Goal: Complete application form

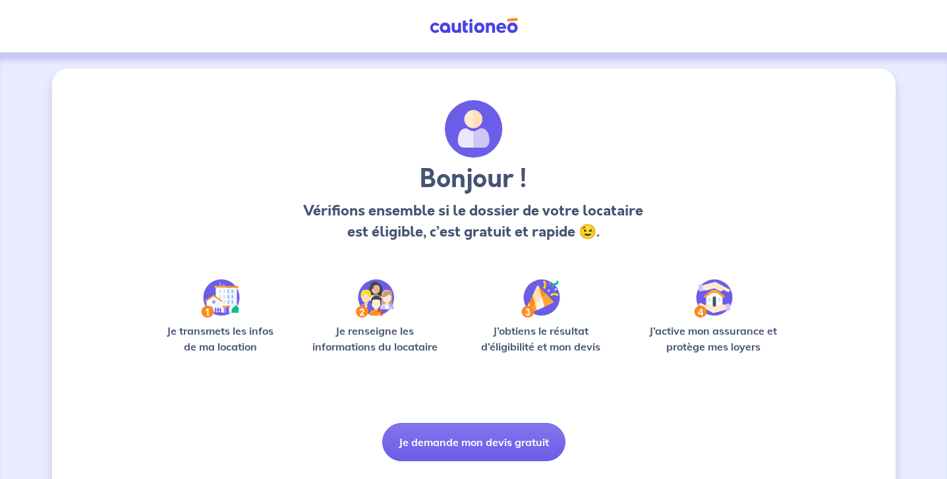
click at [467, 435] on button "Je demande mon devis gratuit" at bounding box center [473, 442] width 183 height 38
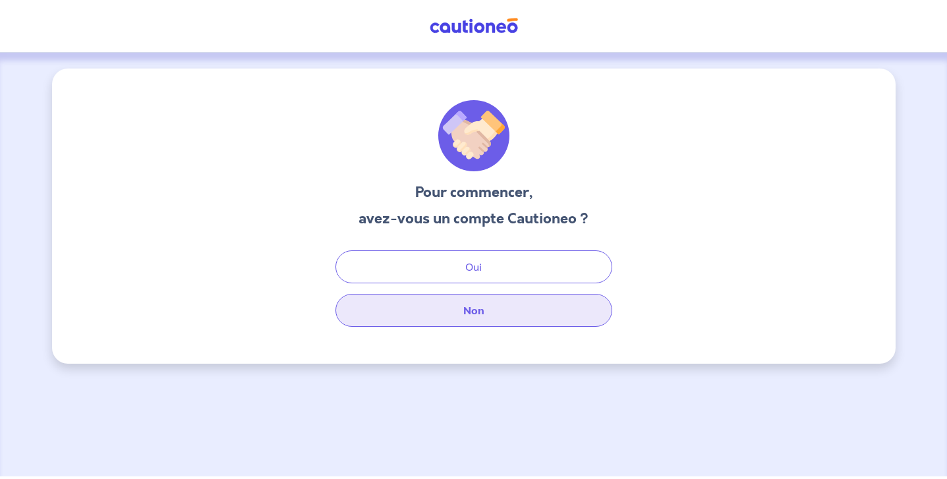
click at [496, 311] on button "Non" at bounding box center [474, 310] width 277 height 33
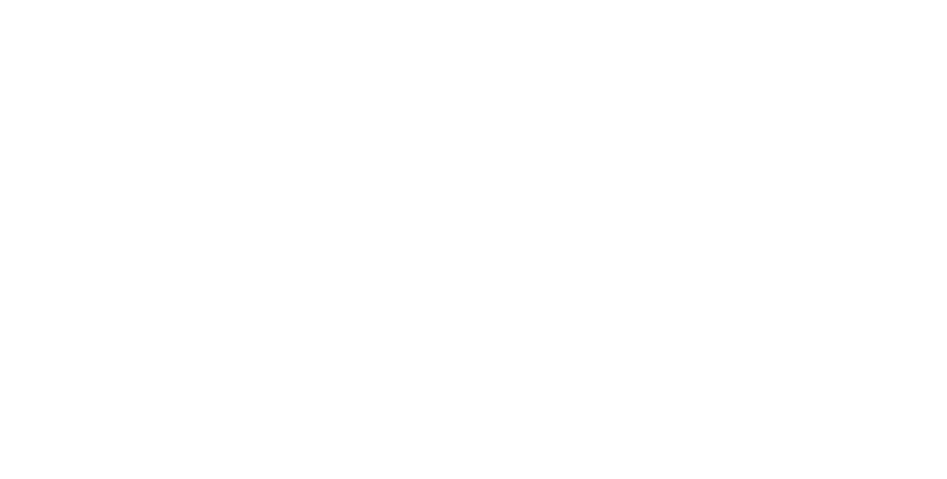
select select "FR"
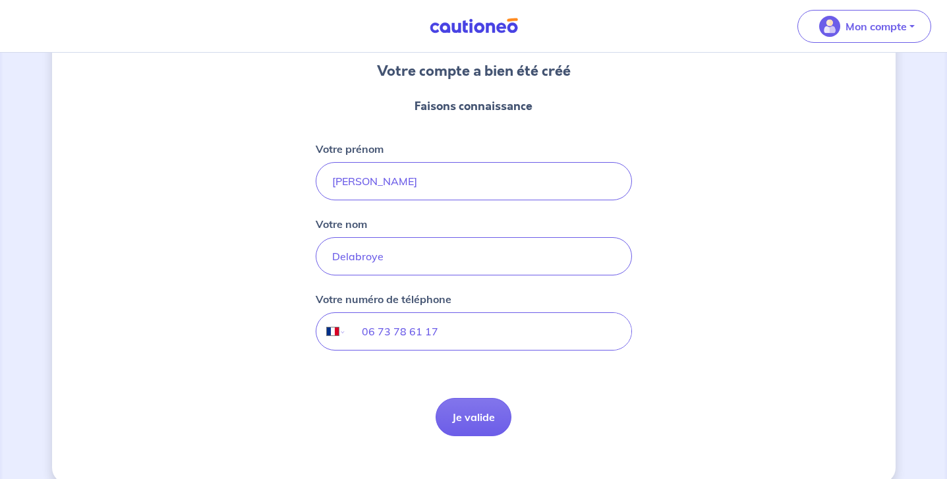
scroll to position [127, 0]
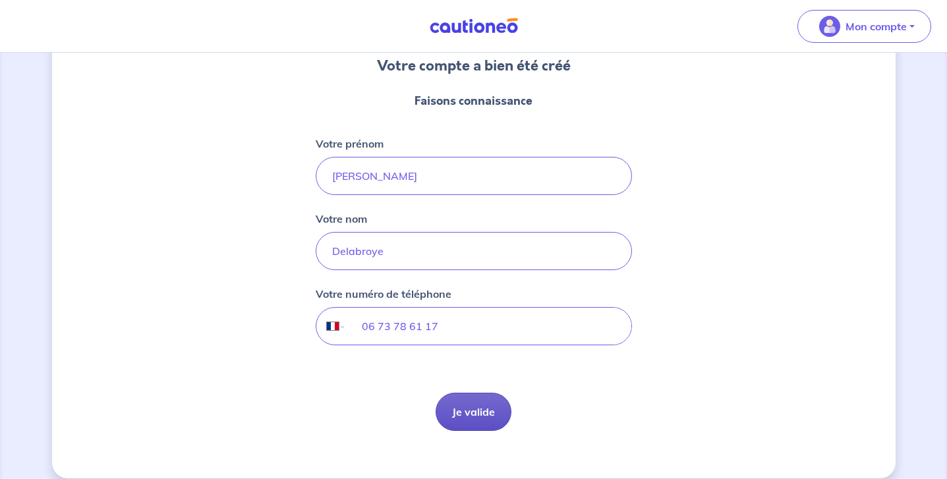
click at [467, 411] on button "Je valide" at bounding box center [474, 412] width 76 height 38
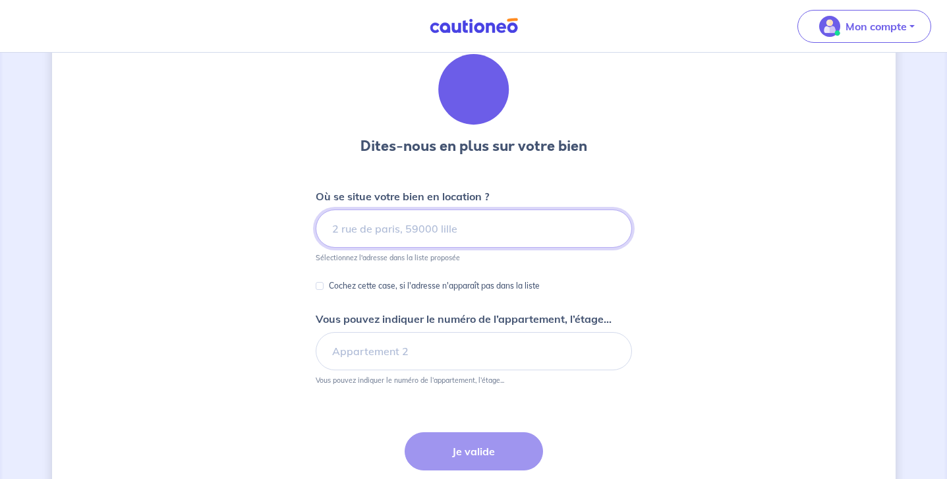
scroll to position [53, 0]
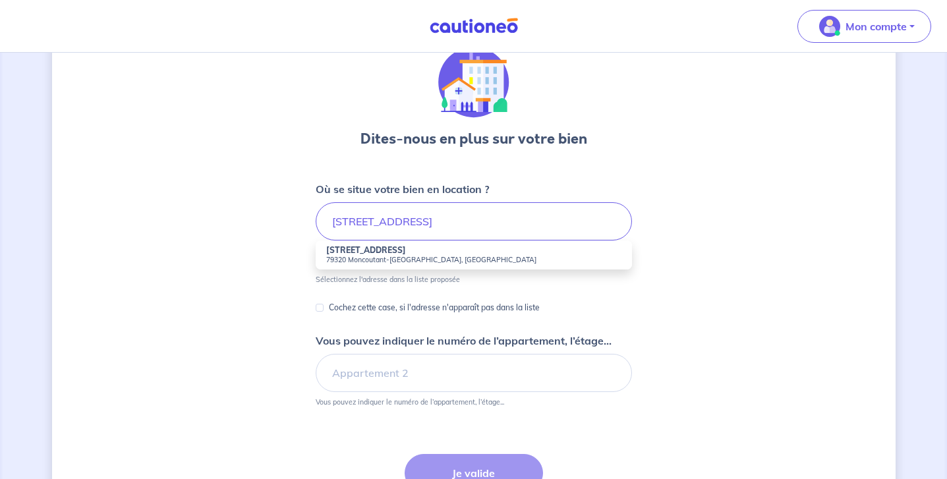
click at [454, 260] on small "79320 Moncoutant-[GEOGRAPHIC_DATA], [GEOGRAPHIC_DATA]" at bounding box center [473, 259] width 295 height 9
type input "[STREET_ADDRESS]"
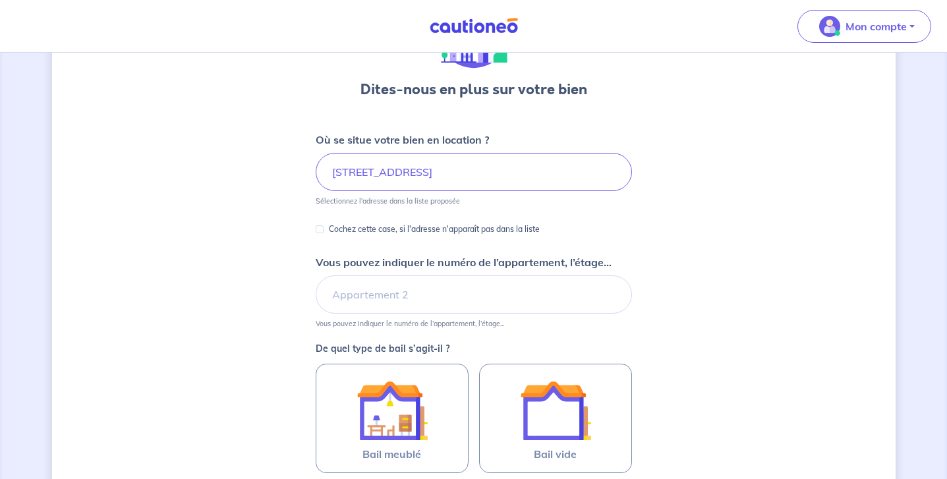
scroll to position [107, 0]
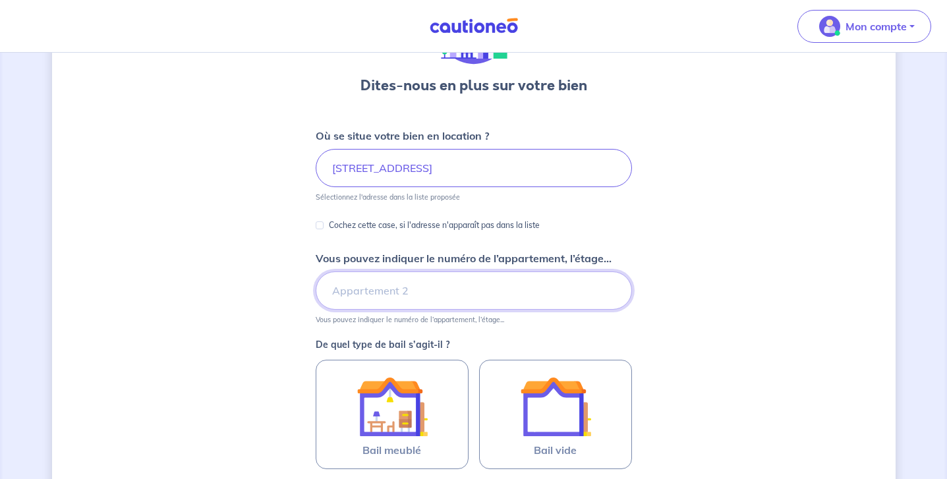
click at [423, 292] on input "Vous pouvez indiquer le numéro de l’appartement, l’étage..." at bounding box center [474, 291] width 316 height 38
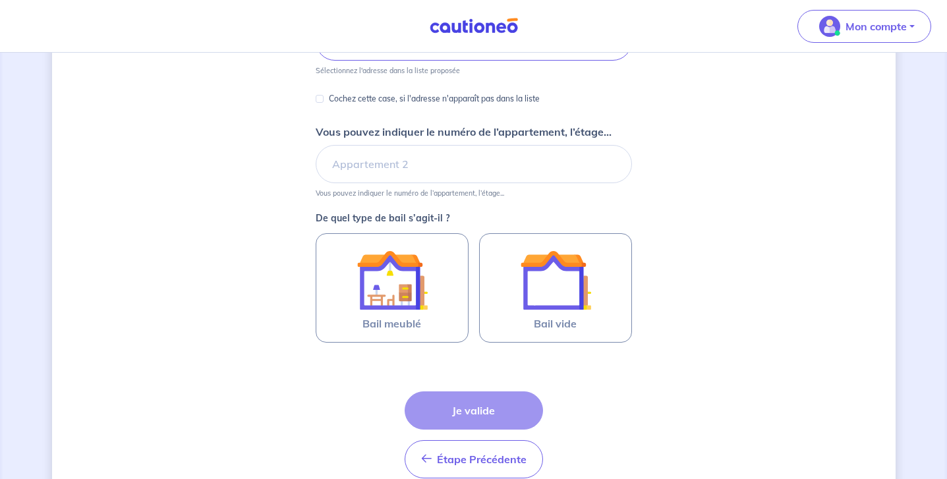
scroll to position [239, 0]
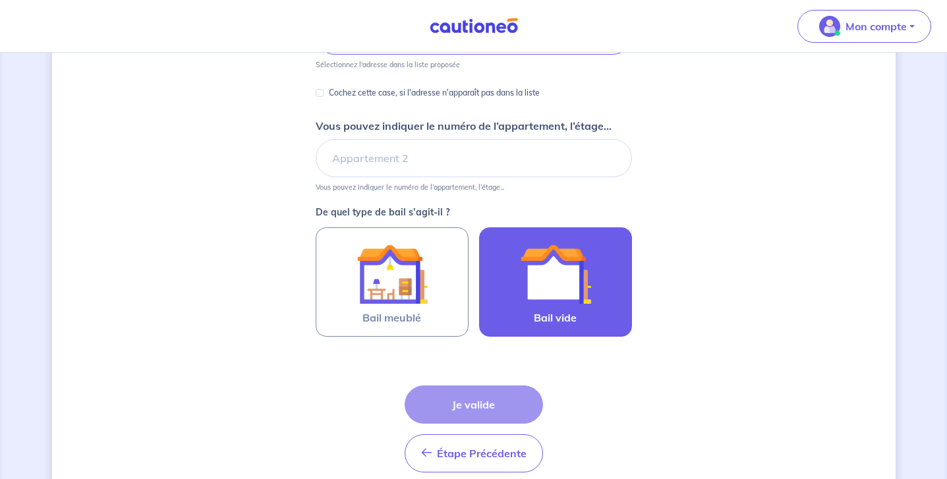
click at [554, 287] on img at bounding box center [555, 274] width 71 height 71
click at [0, 0] on input "Bail vide" at bounding box center [0, 0] width 0 height 0
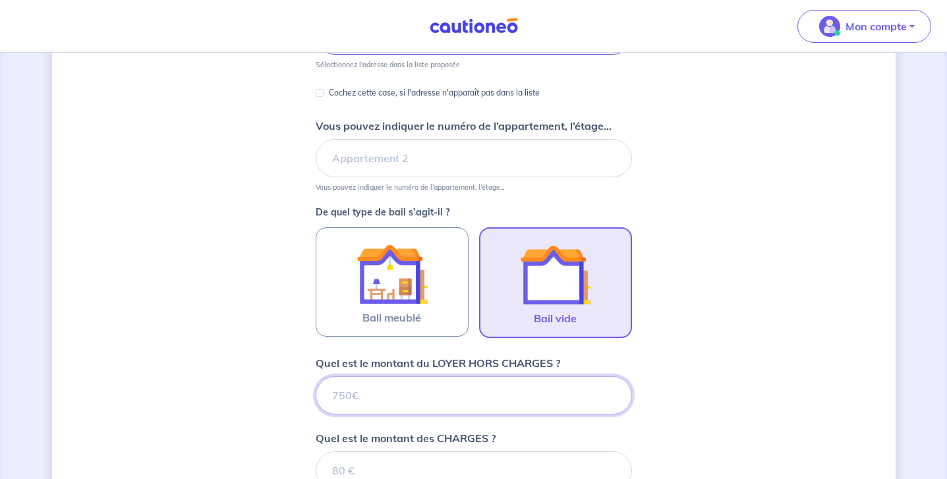
scroll to position [537, 0]
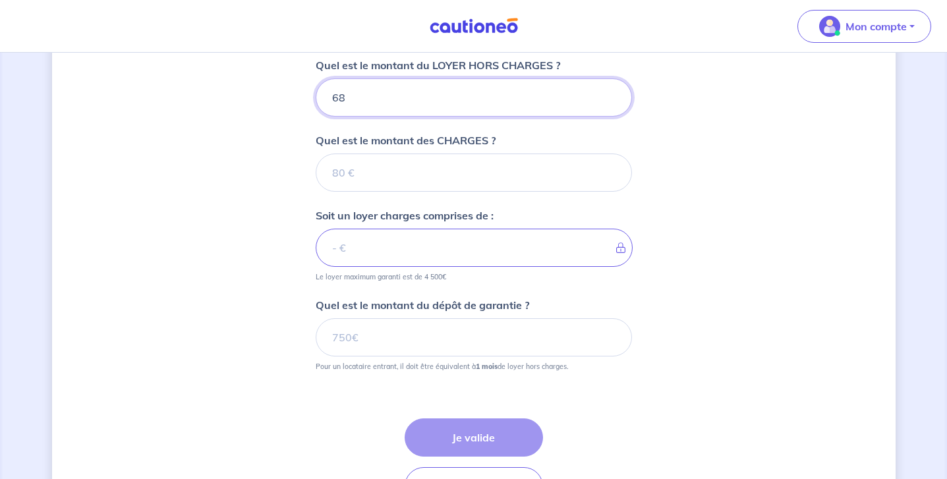
type input "689"
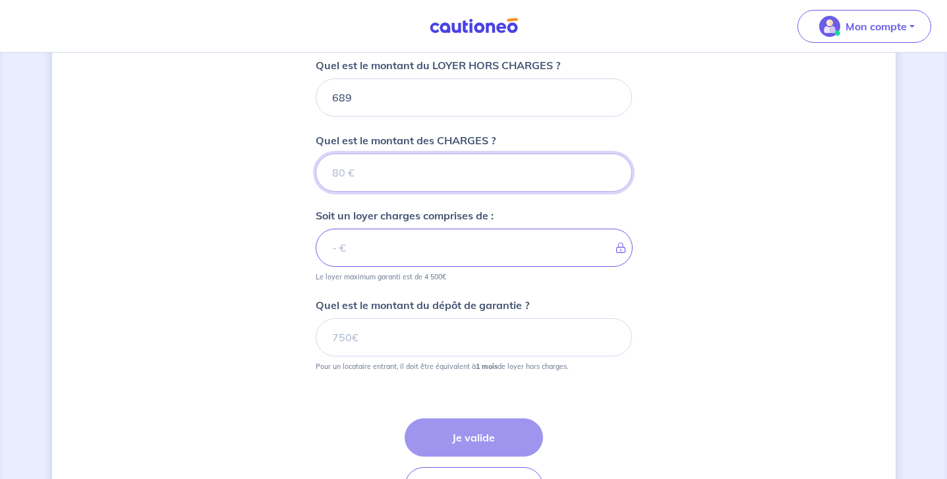
click at [447, 169] on input "Quel est le montant des CHARGES ?" at bounding box center [474, 173] width 316 height 38
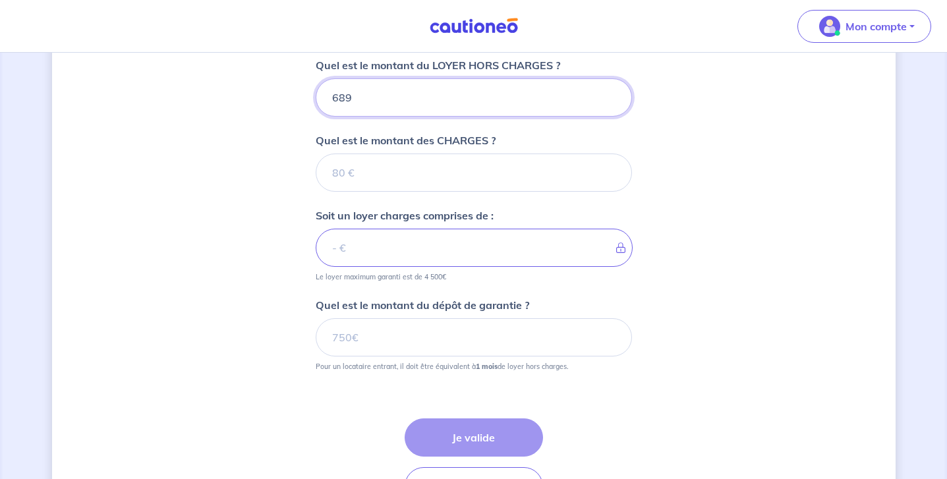
click at [412, 96] on input "689" at bounding box center [474, 97] width 316 height 38
click at [346, 98] on input "689" at bounding box center [474, 97] width 316 height 38
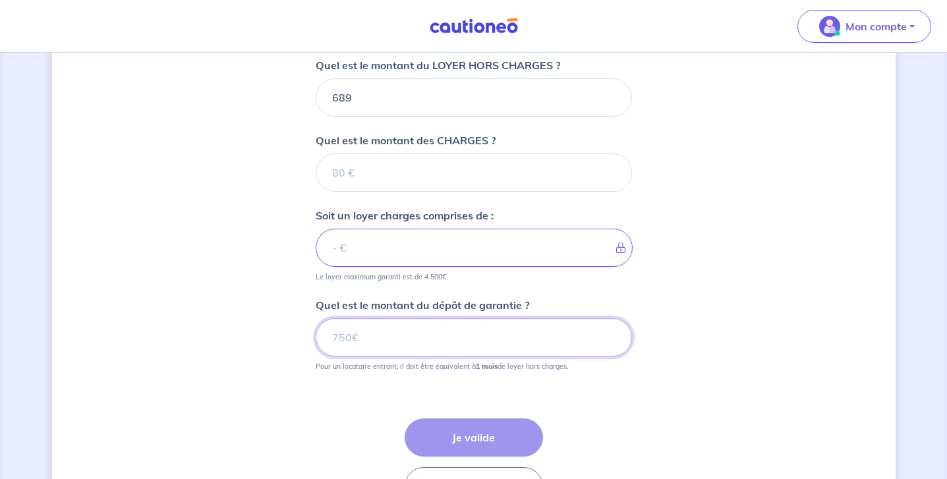
click at [402, 339] on input "Quel est le montant du dépôt de garantie ?" at bounding box center [474, 337] width 316 height 38
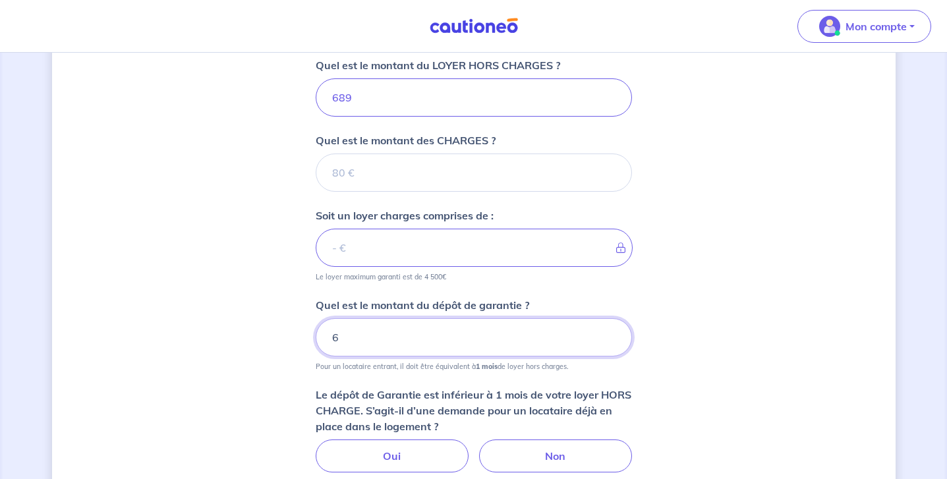
type input "68"
type input "689"
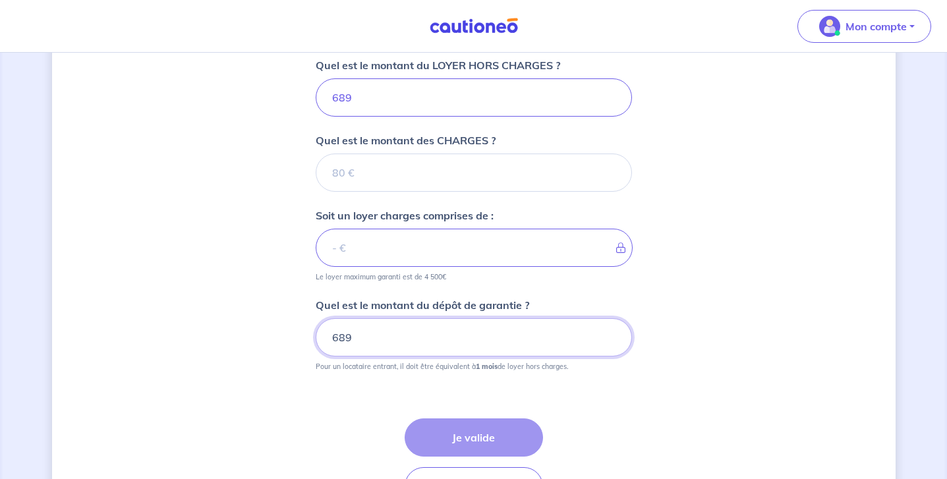
type input "689"
click at [491, 432] on div "Étape Précédente Précédent Je valide Je valide" at bounding box center [474, 462] width 138 height 87
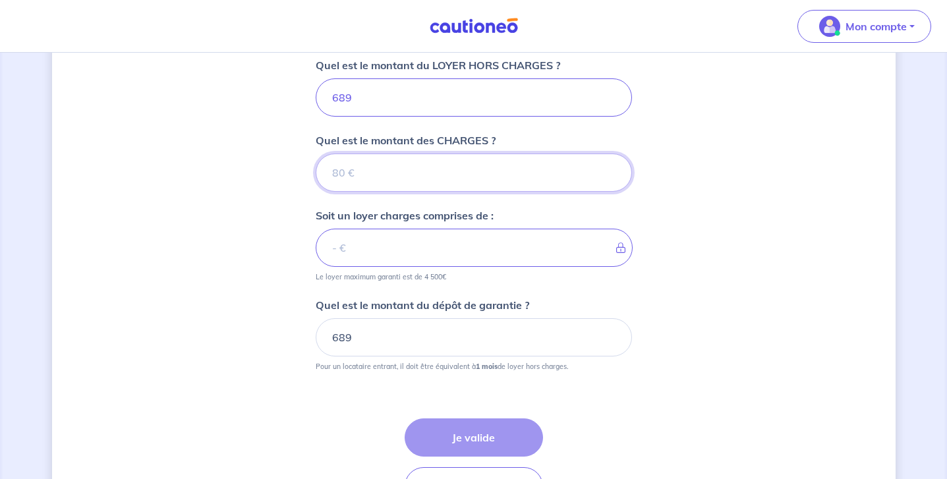
click at [461, 173] on input "Quel est le montant des CHARGES ?" at bounding box center [474, 173] width 316 height 38
type input "10"
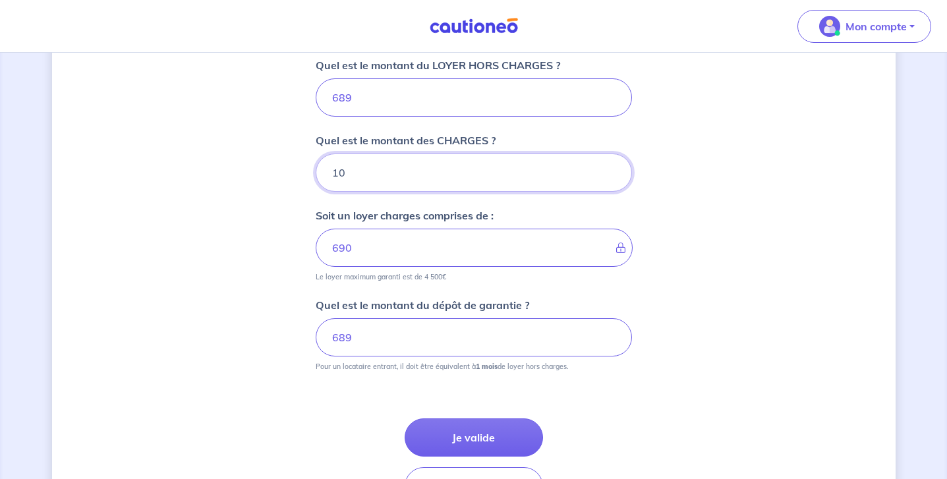
type input "699"
type input "1"
type input "690"
type input "15"
type input "704"
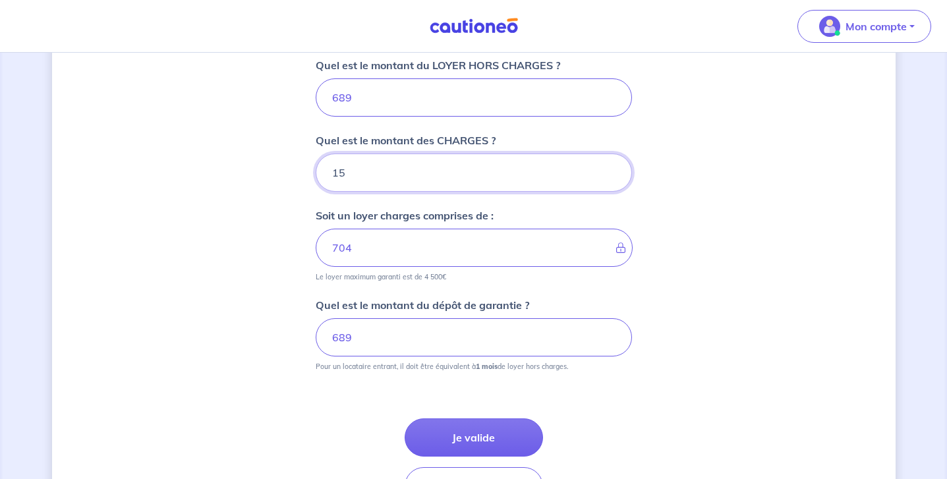
type input "15"
click at [356, 98] on input "689" at bounding box center [474, 97] width 316 height 38
type input "68"
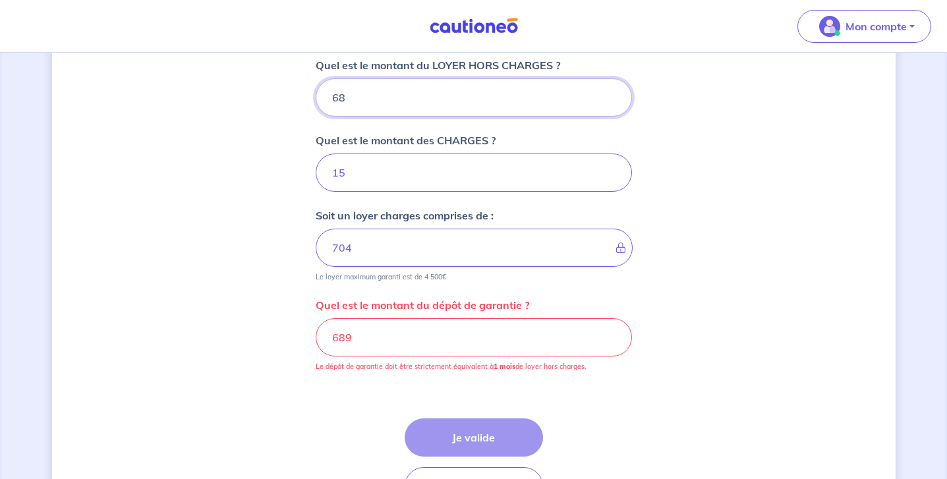
type input "83"
type input "6"
type input "21"
type input "674"
type input "689"
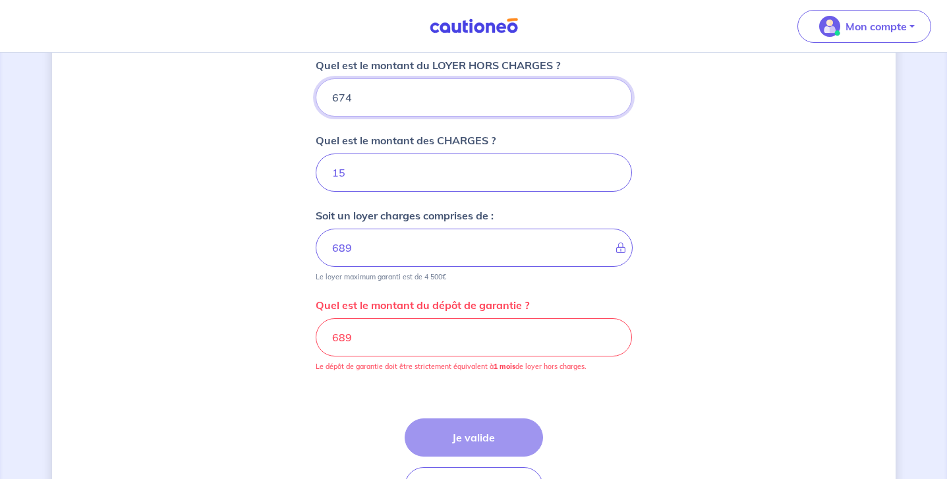
type input "674"
click at [413, 347] on input "689" at bounding box center [474, 337] width 316 height 38
type input "6"
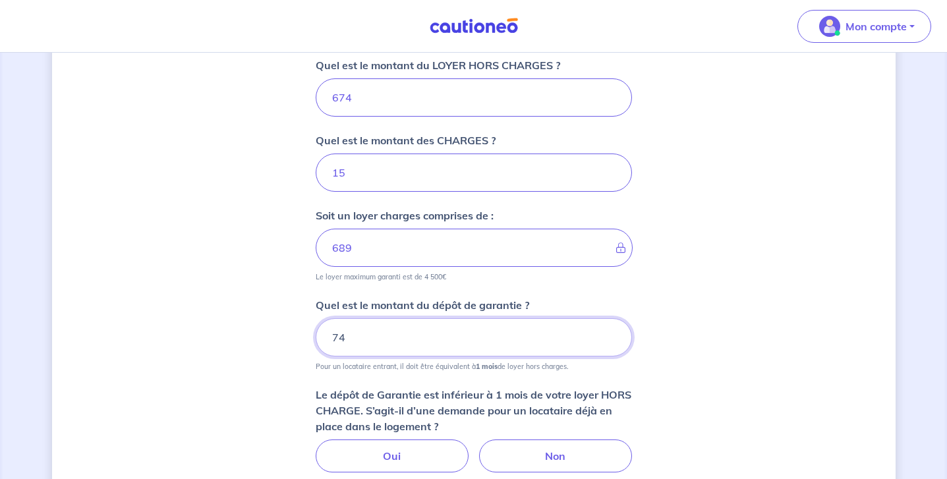
type input "7"
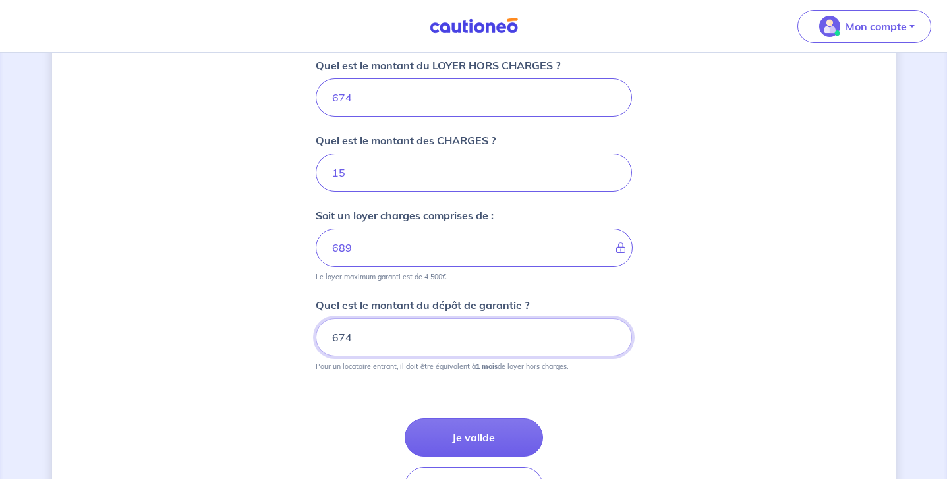
type input "674"
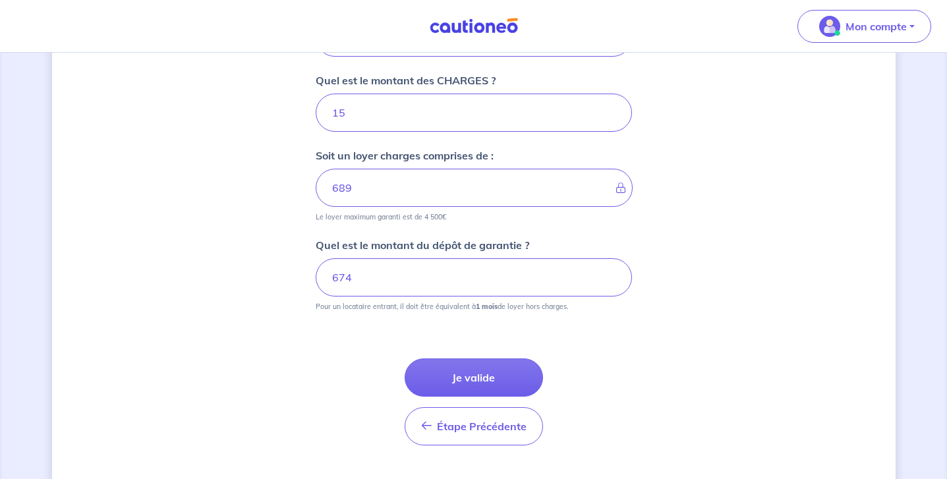
scroll to position [599, 0]
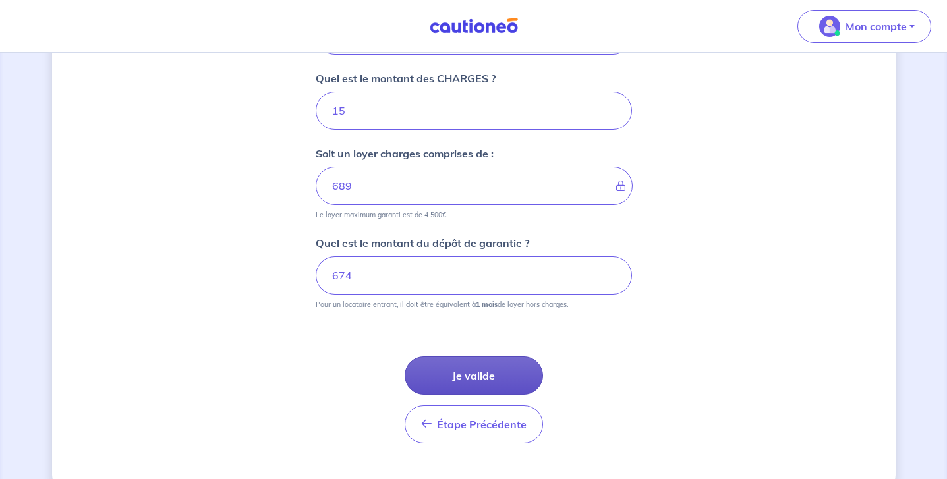
click at [502, 375] on button "Je valide" at bounding box center [474, 376] width 138 height 38
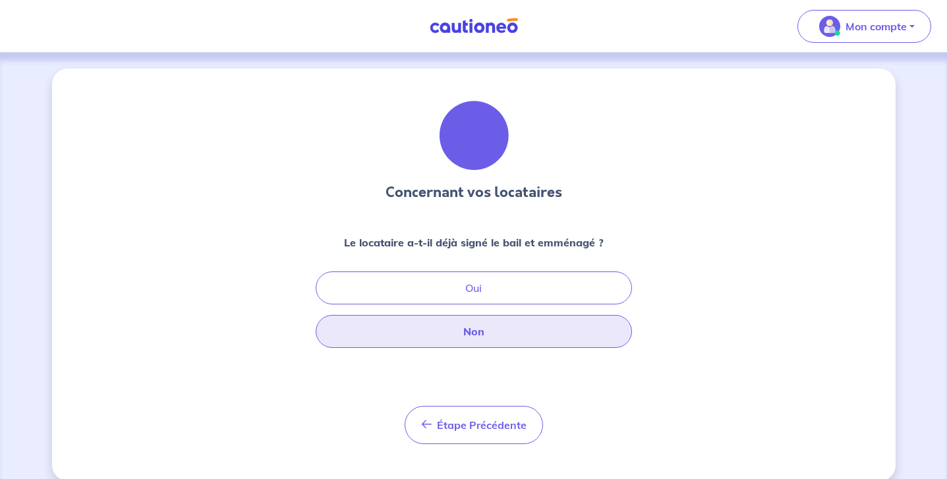
click at [484, 324] on button "Non" at bounding box center [474, 331] width 316 height 33
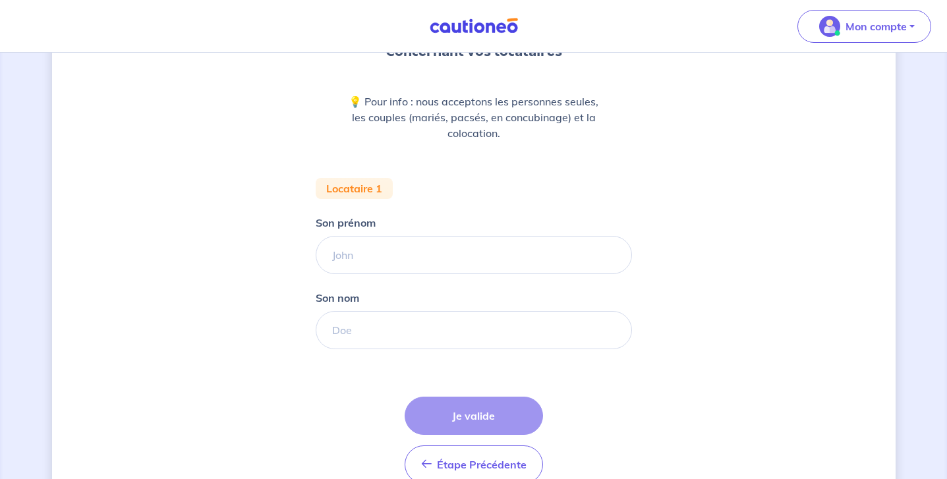
scroll to position [142, 0]
click at [429, 251] on input "Son prénom" at bounding box center [474, 254] width 316 height 38
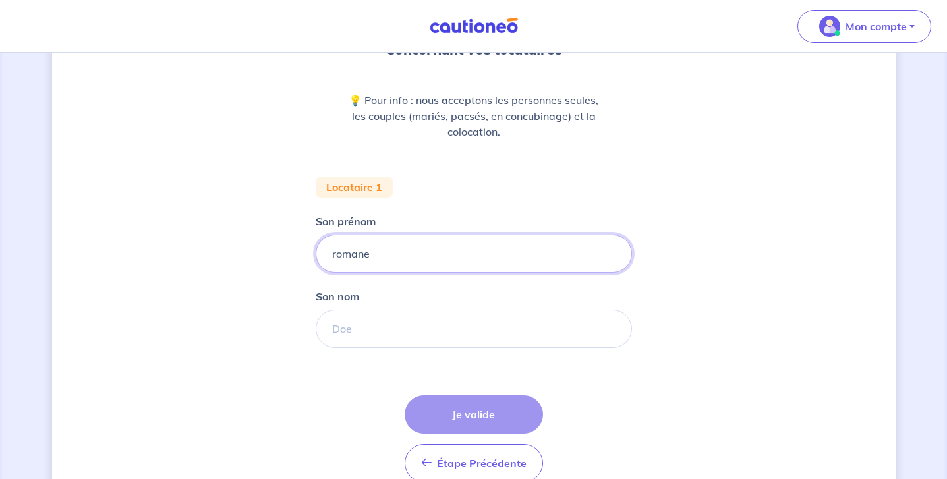
type input "romane"
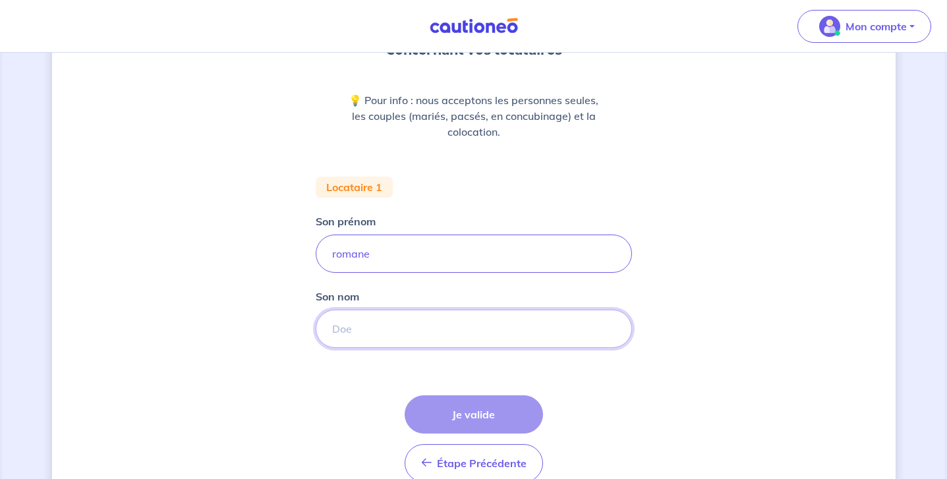
click at [431, 345] on input "Son nom" at bounding box center [474, 329] width 316 height 38
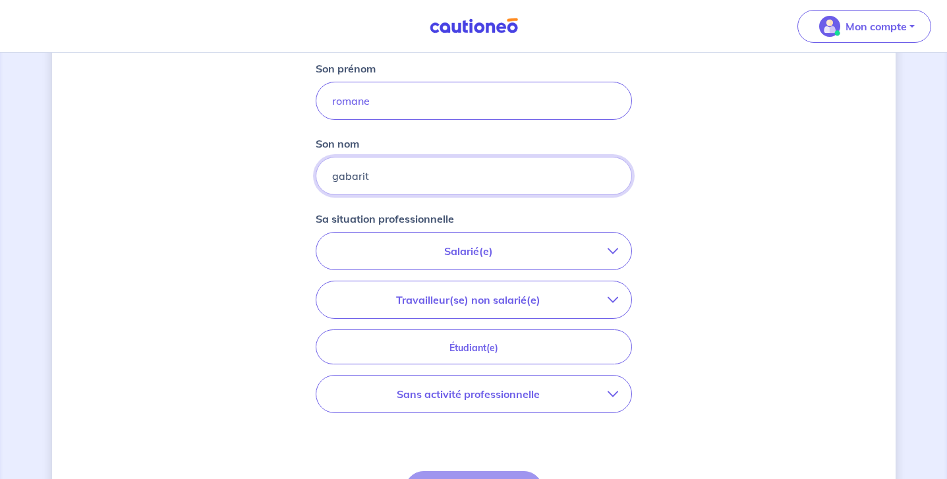
scroll to position [297, 0]
type input "gabarit"
click at [519, 252] on p "Salarié(e)" at bounding box center [469, 249] width 278 height 16
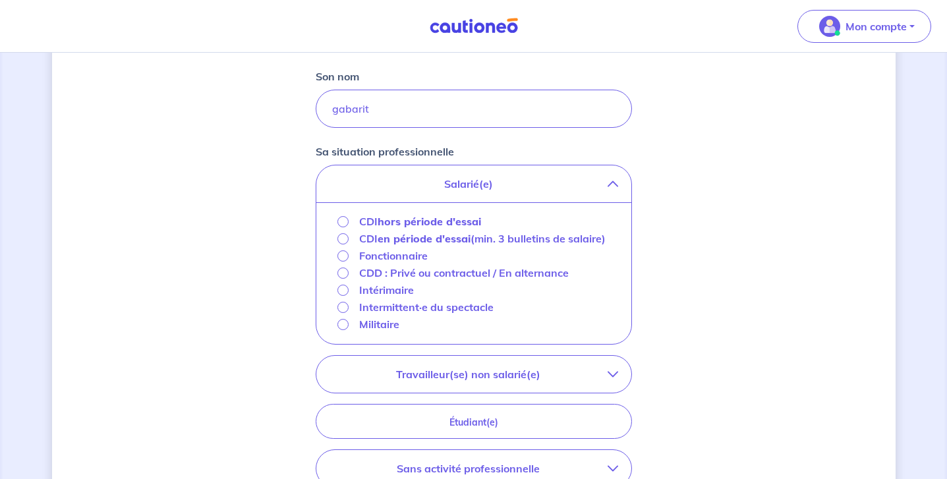
scroll to position [365, 0]
click at [448, 218] on strong "hors période d'essai" at bounding box center [430, 219] width 104 height 13
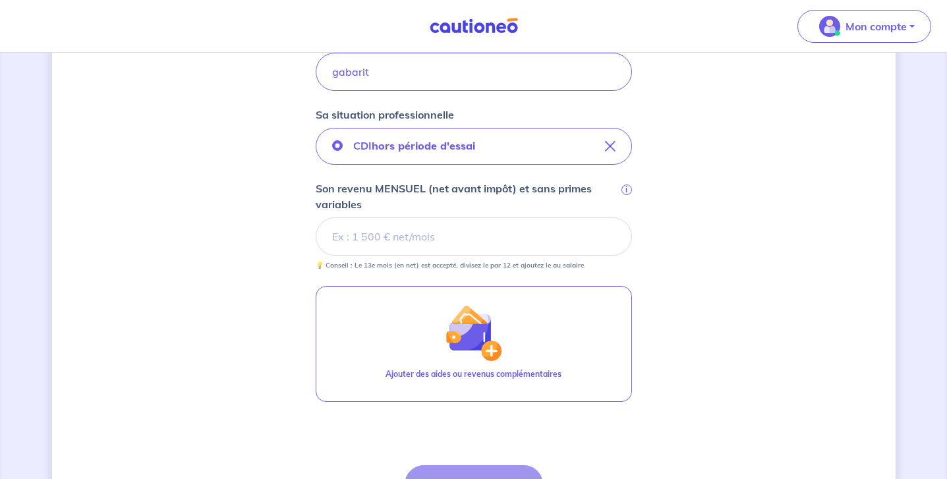
scroll to position [401, 0]
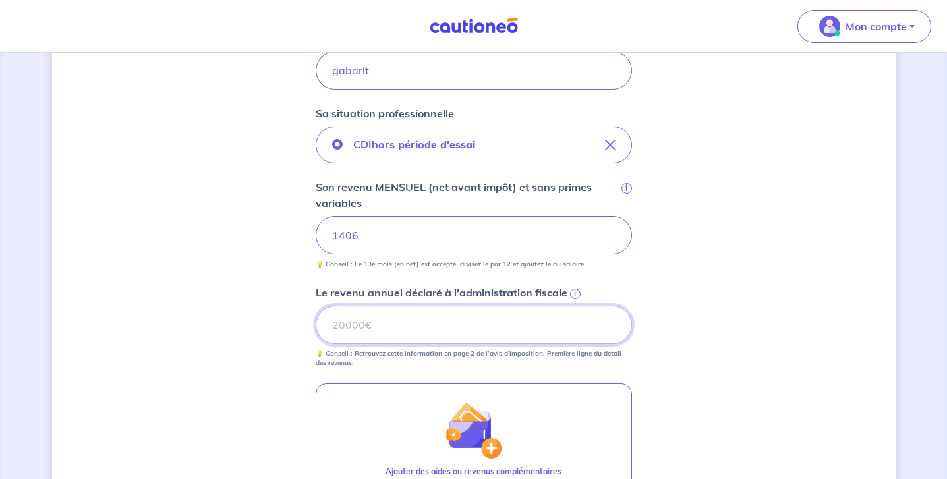
click at [419, 331] on input "Le revenu annuel déclaré à l'administration fiscale i" at bounding box center [474, 325] width 316 height 38
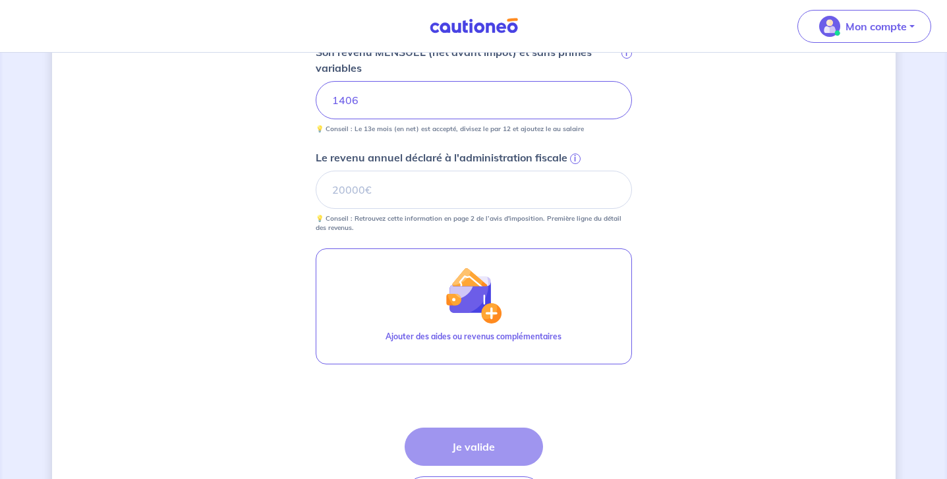
scroll to position [547, 0]
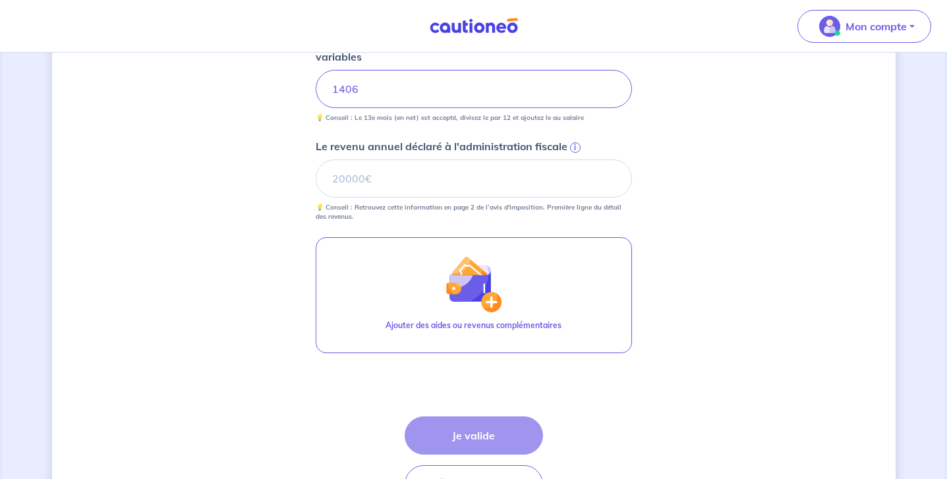
click at [460, 436] on div "Étape Précédente Précédent Je valide Je valide" at bounding box center [474, 460] width 138 height 87
click at [443, 176] on input "Le revenu annuel déclaré à l'administration fiscale i" at bounding box center [474, 179] width 316 height 38
click at [575, 146] on span "i" at bounding box center [575, 147] width 11 height 11
click at [575, 160] on input "Le revenu annuel déclaré à l'administration fiscale i" at bounding box center [474, 179] width 316 height 38
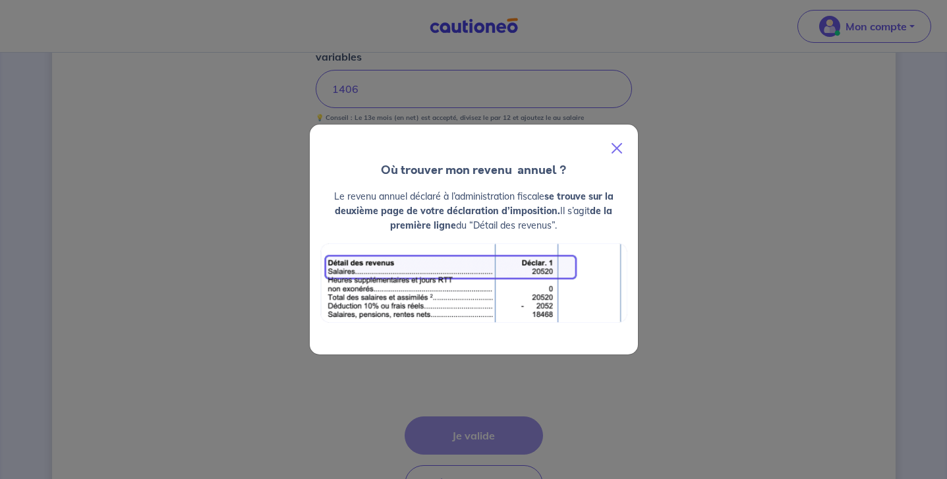
click at [611, 146] on button "Close" at bounding box center [617, 148] width 32 height 37
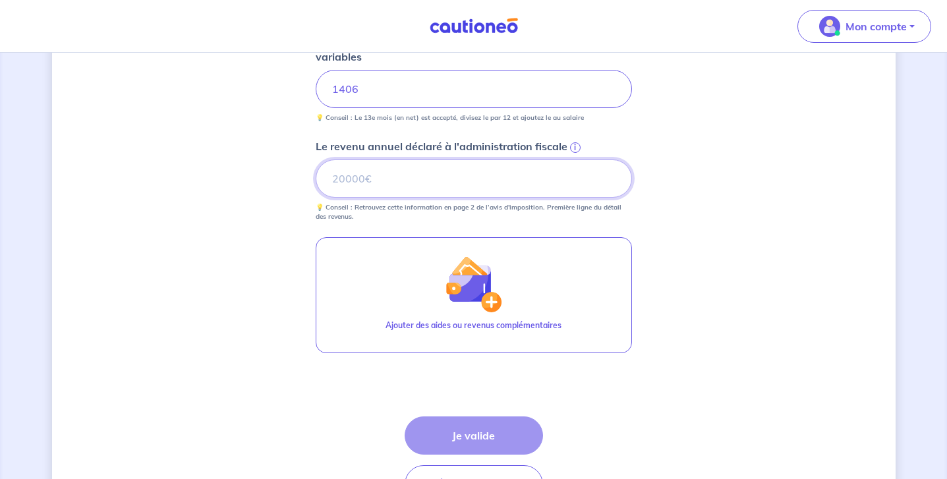
click at [463, 190] on input "Le revenu annuel déclaré à l'administration fiscale i" at bounding box center [474, 179] width 316 height 38
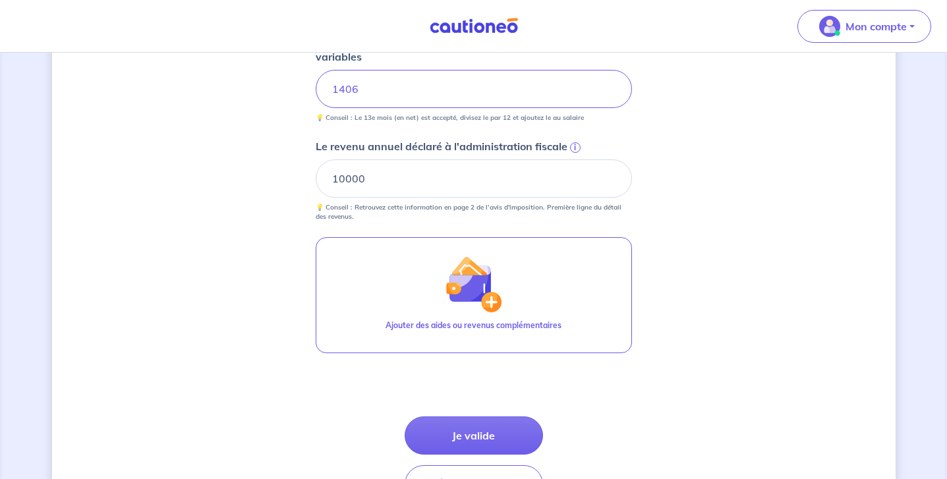
click at [493, 222] on form "Locataire 1 Son prénom romane Son nom gabarit Sa situation professionnelle CDI …" at bounding box center [474, 143] width 316 height 742
click at [343, 179] on input "10000" at bounding box center [474, 179] width 316 height 38
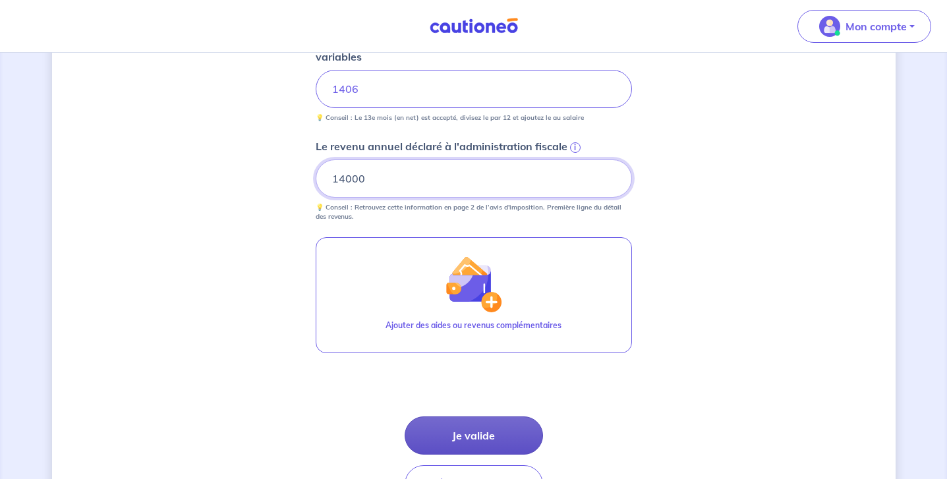
type input "14000"
click at [441, 432] on button "Je valide" at bounding box center [474, 436] width 138 height 38
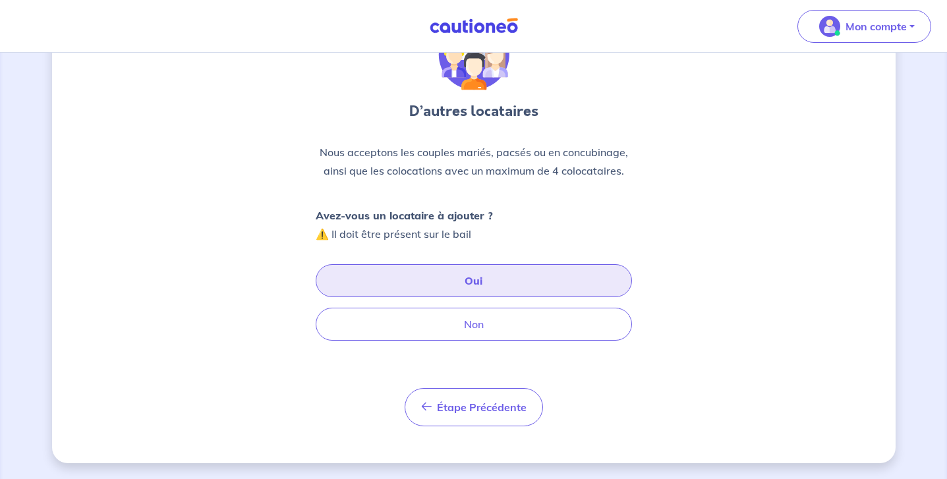
scroll to position [81, 0]
click at [433, 280] on button "Oui" at bounding box center [474, 280] width 316 height 33
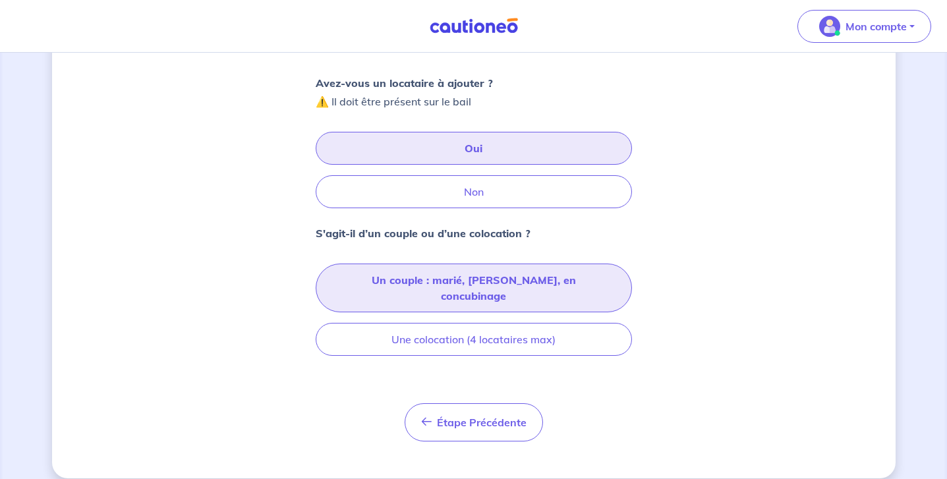
scroll to position [213, 0]
click at [448, 278] on button "Un couple : marié, [PERSON_NAME], en concubinage" at bounding box center [474, 288] width 316 height 49
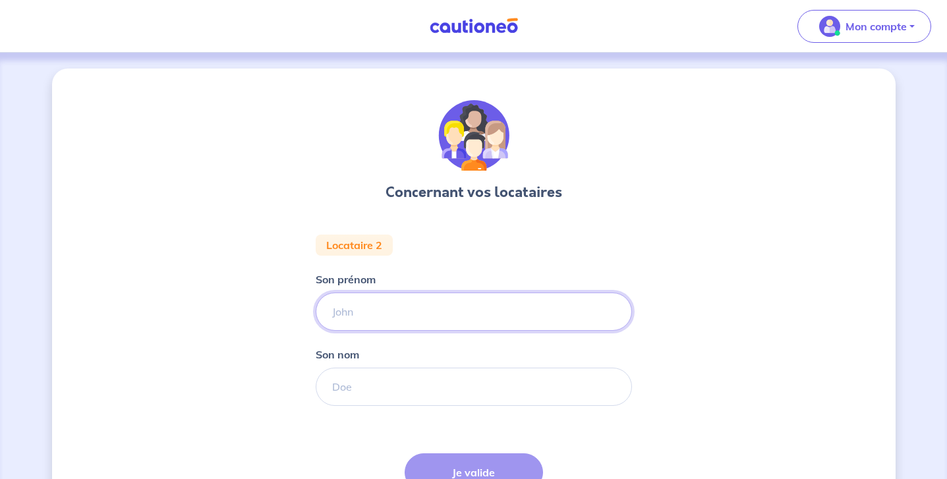
click at [399, 307] on input "Son prénom" at bounding box center [474, 312] width 316 height 38
type input "[PERSON_NAME]"
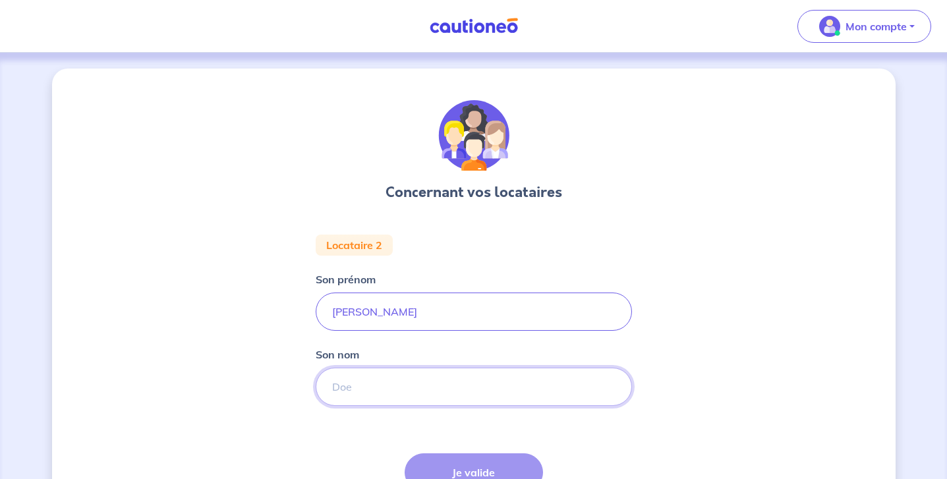
click at [362, 391] on input "Son nom" at bounding box center [474, 387] width 316 height 38
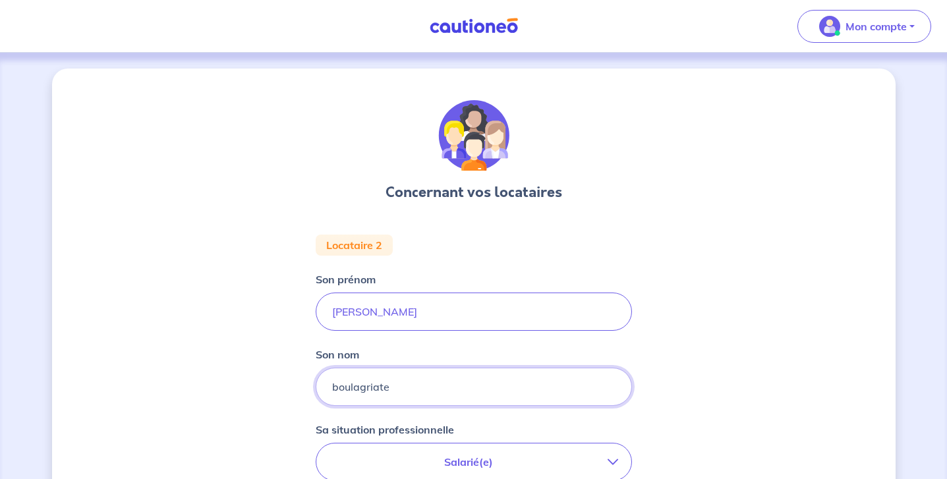
type input "boulagriate"
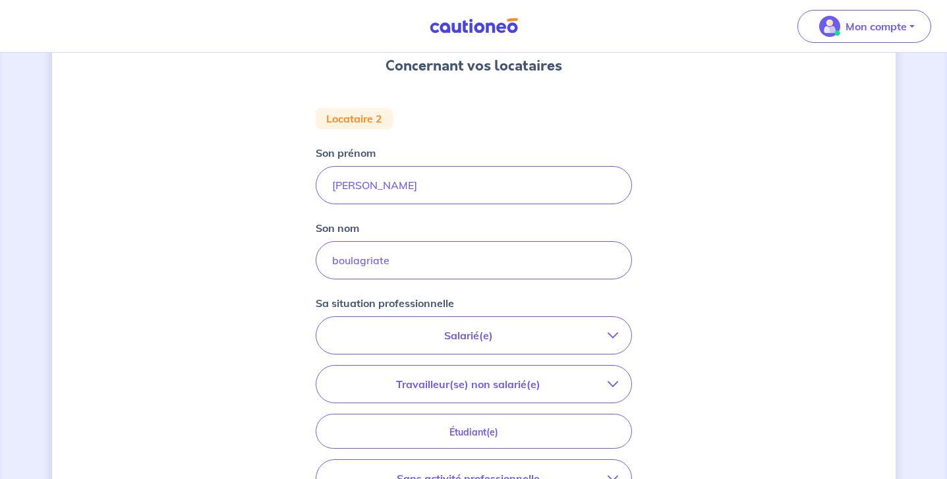
scroll to position [130, 0]
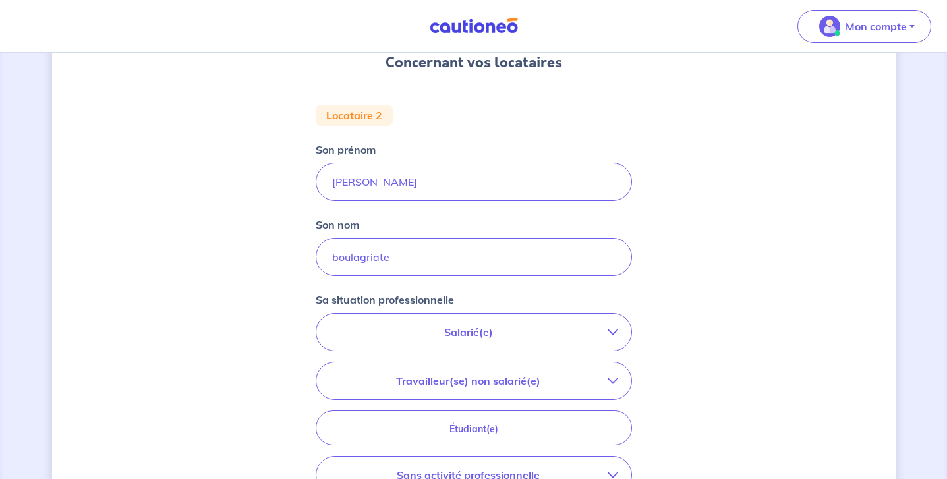
click at [487, 324] on p "Salarié(e)" at bounding box center [469, 332] width 278 height 16
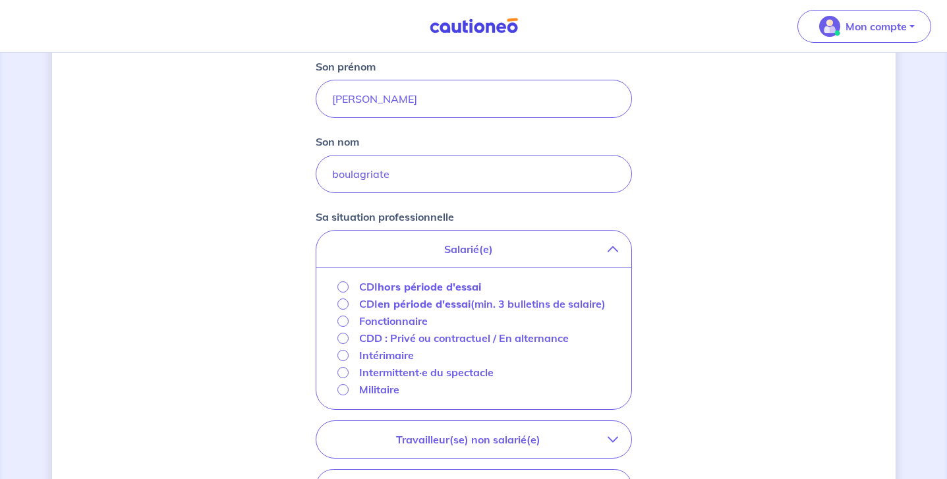
scroll to position [215, 0]
click at [454, 283] on strong "hors période d'essai" at bounding box center [430, 284] width 104 height 13
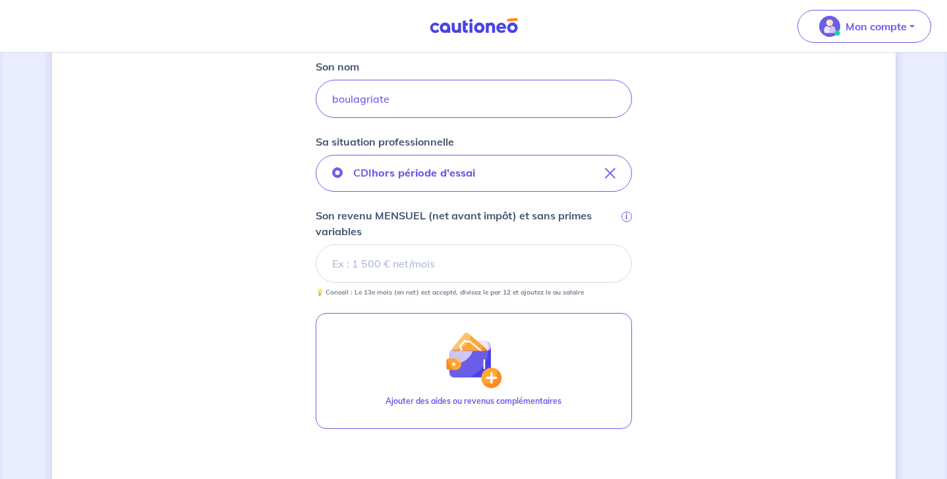
scroll to position [297, 0]
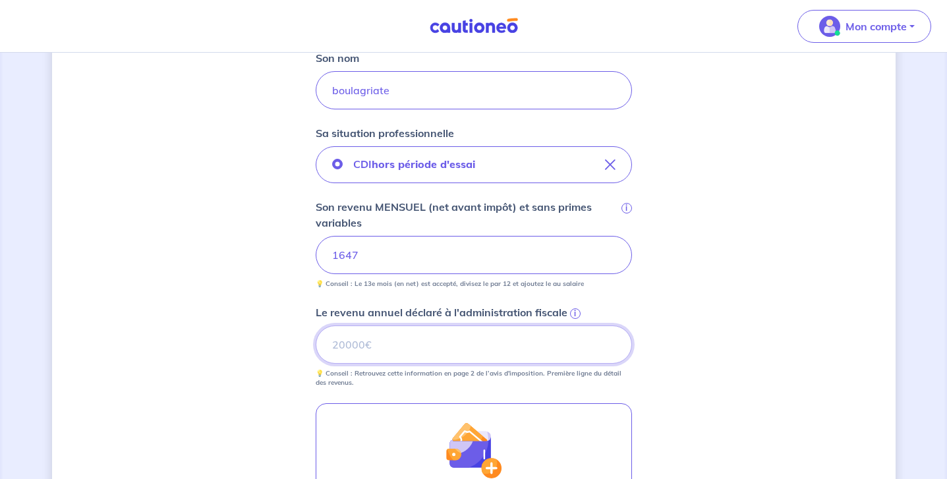
click at [427, 347] on input "Le revenu annuel déclaré à l'administration fiscale i" at bounding box center [474, 345] width 316 height 38
type input "23586"
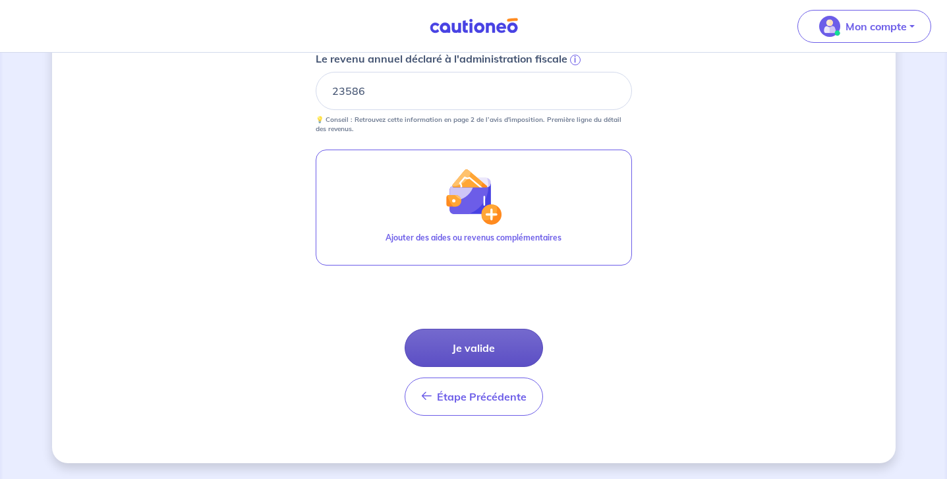
scroll to position [551, 0]
click at [488, 343] on button "Je valide" at bounding box center [474, 348] width 138 height 38
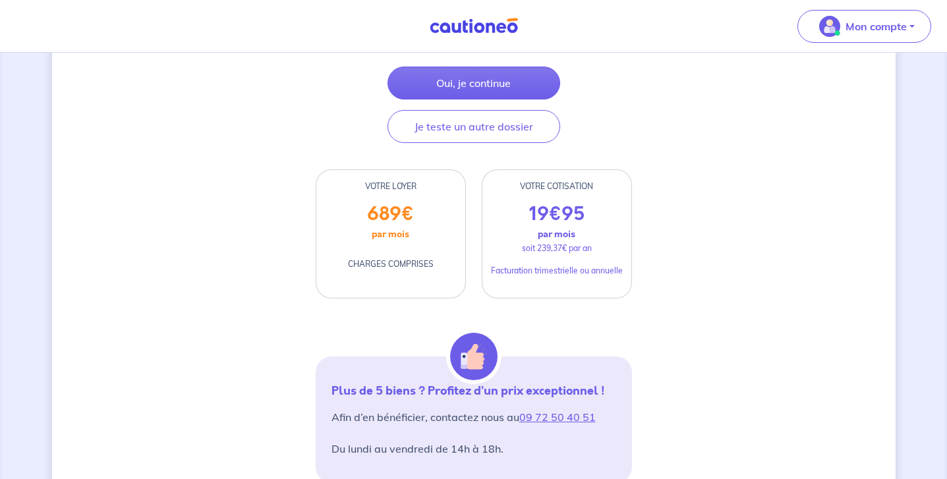
scroll to position [253, 0]
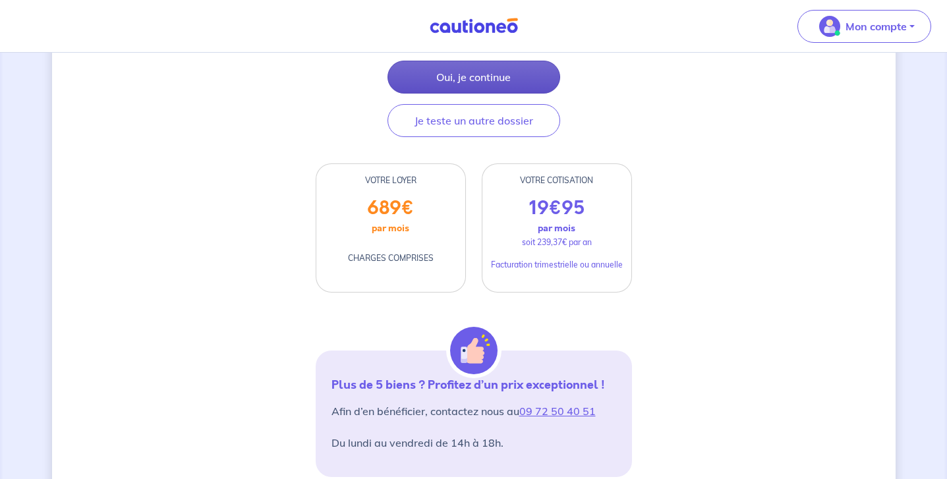
click at [491, 94] on button "Oui, je continue" at bounding box center [474, 77] width 173 height 33
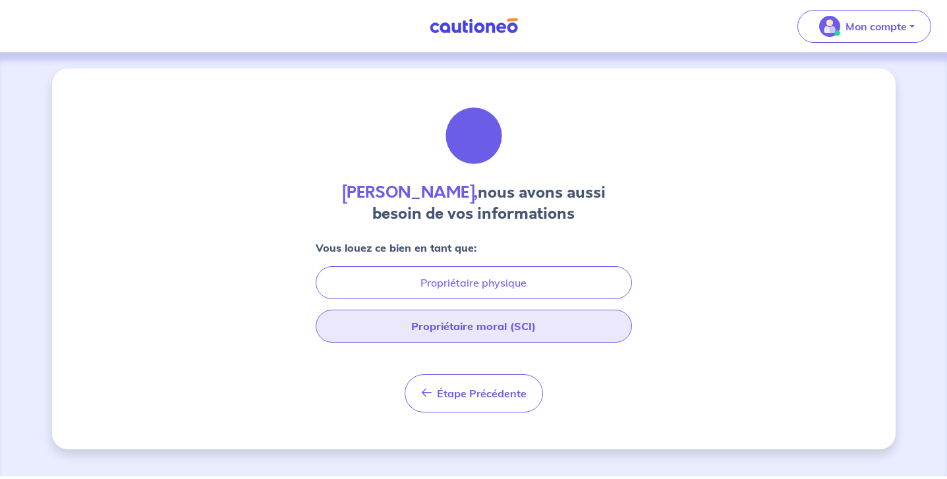
click at [487, 324] on button "Propriétaire moral (SCI)" at bounding box center [474, 326] width 316 height 33
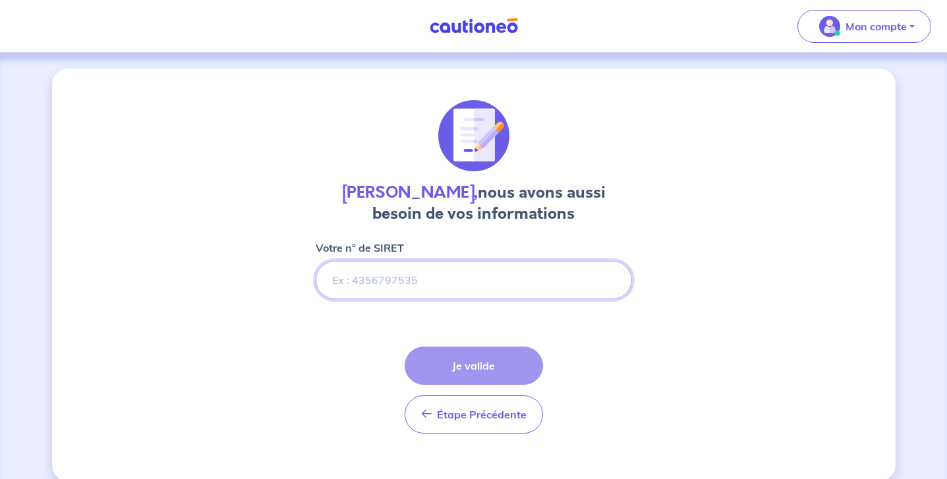
click at [439, 286] on input "Votre n° de SIRET" at bounding box center [474, 280] width 316 height 38
